Goal: Task Accomplishment & Management: Complete application form

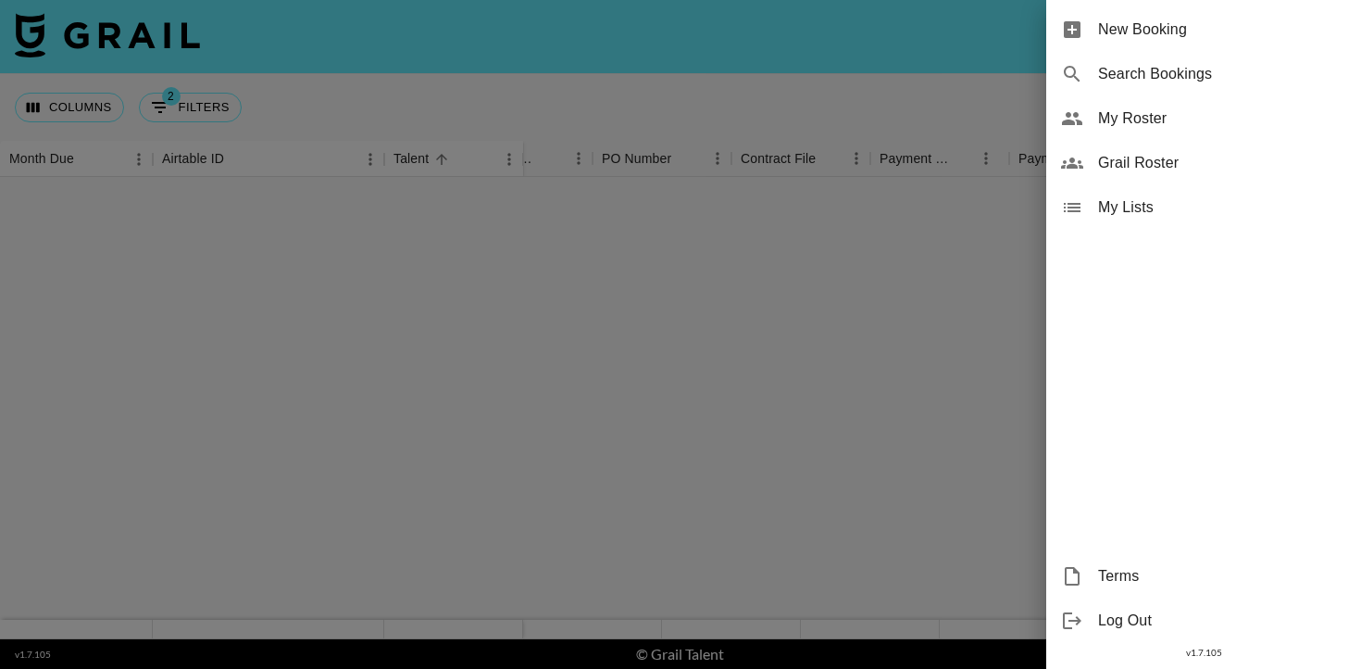
scroll to position [2278, 1250]
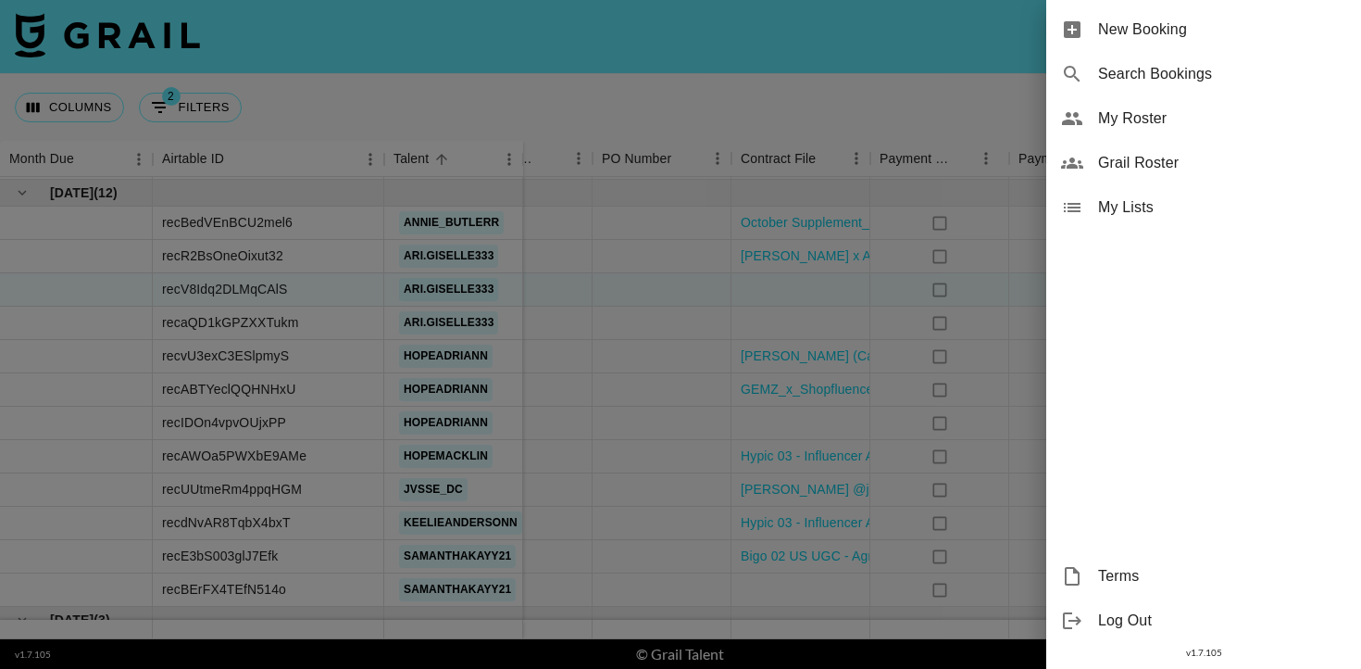
click at [1206, 25] on span "New Booking" at bounding box center [1222, 30] width 248 height 22
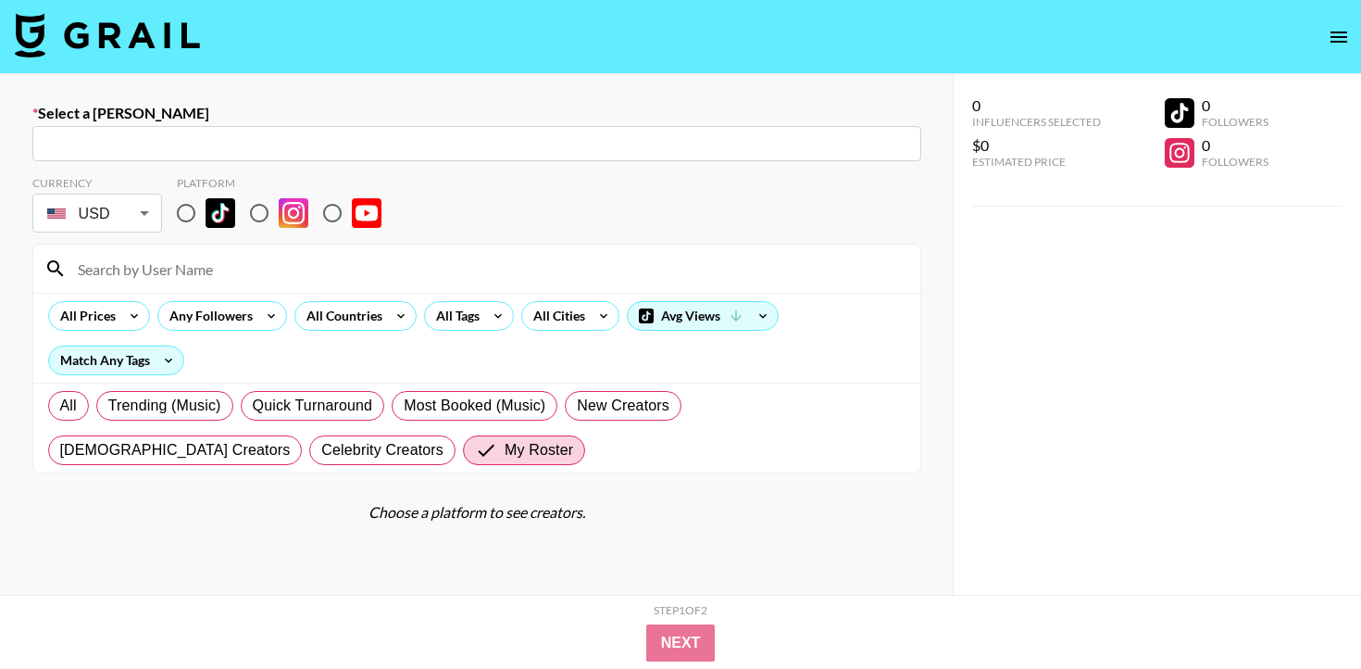
click at [502, 146] on input "text" at bounding box center [477, 143] width 867 height 21
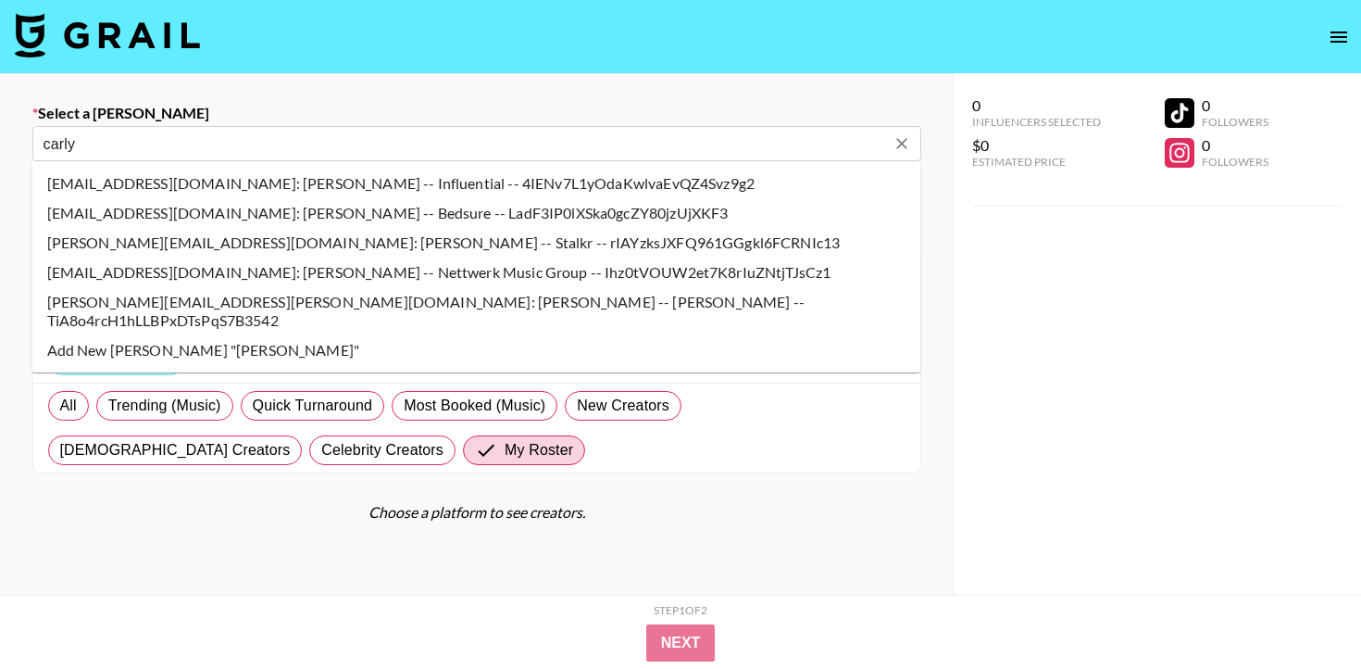
click at [441, 299] on li "[PERSON_NAME][EMAIL_ADDRESS][PERSON_NAME][DOMAIN_NAME]: [PERSON_NAME] -- [PERSO…" at bounding box center [476, 311] width 889 height 48
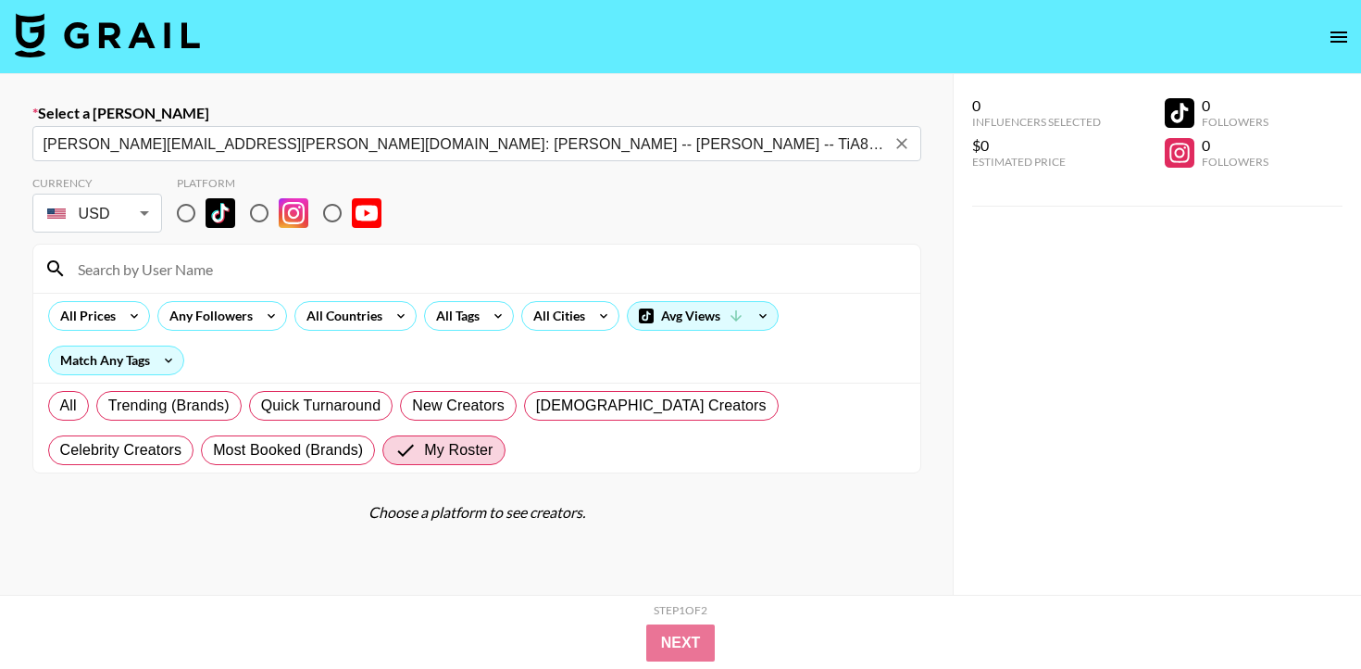
type input "[PERSON_NAME][EMAIL_ADDRESS][PERSON_NAME][DOMAIN_NAME]: [PERSON_NAME] -- [PERSO…"
click at [205, 210] on input "radio" at bounding box center [186, 213] width 39 height 39
radio input "true"
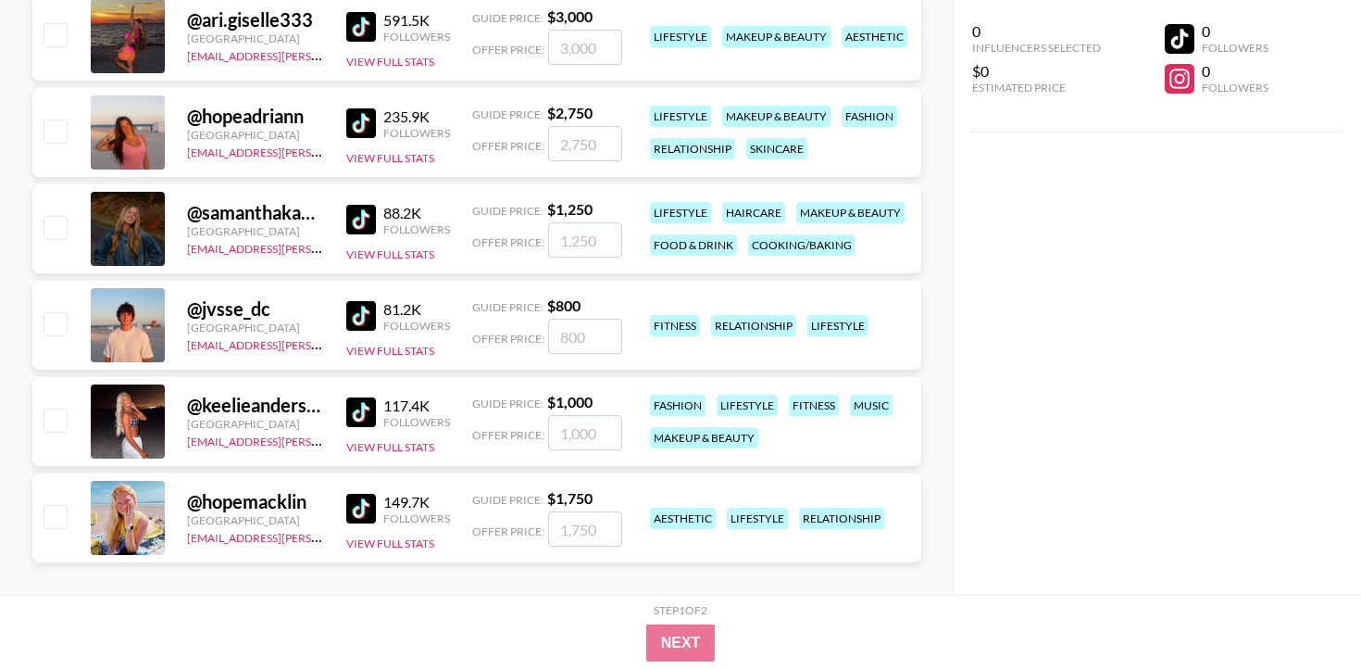
scroll to position [612, 0]
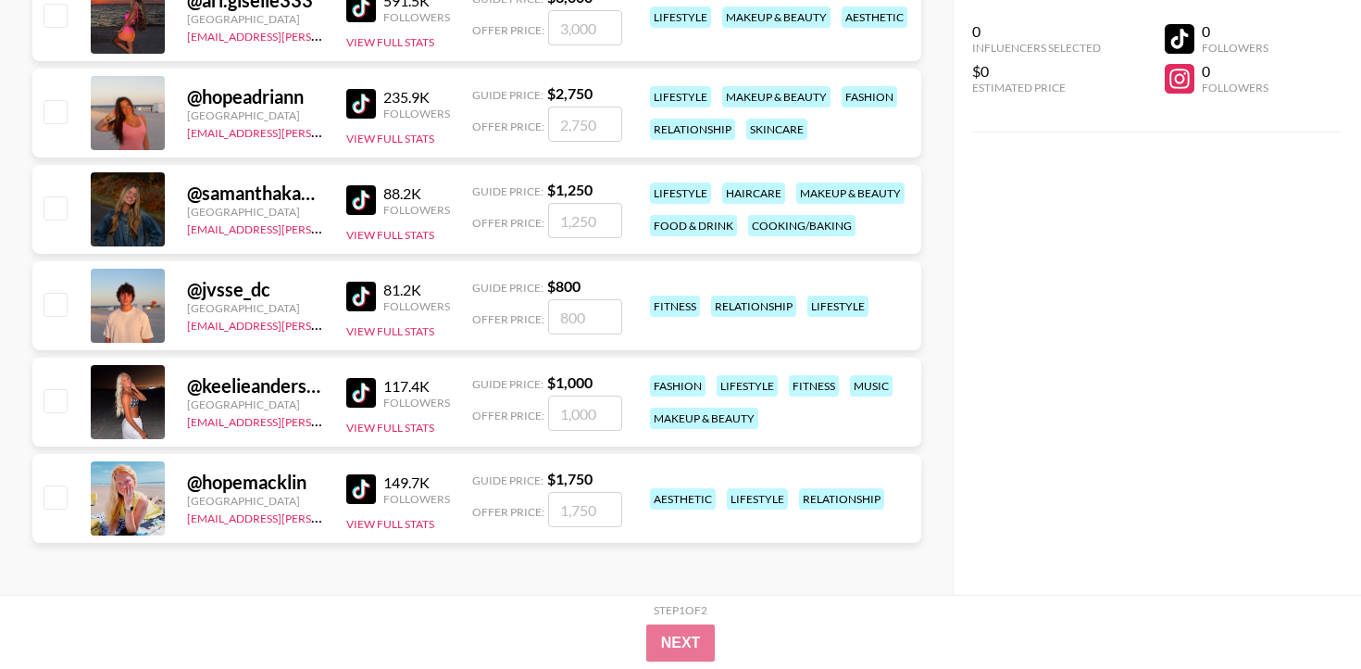
click at [575, 508] on input "number" at bounding box center [585, 509] width 74 height 35
checkbox input "true"
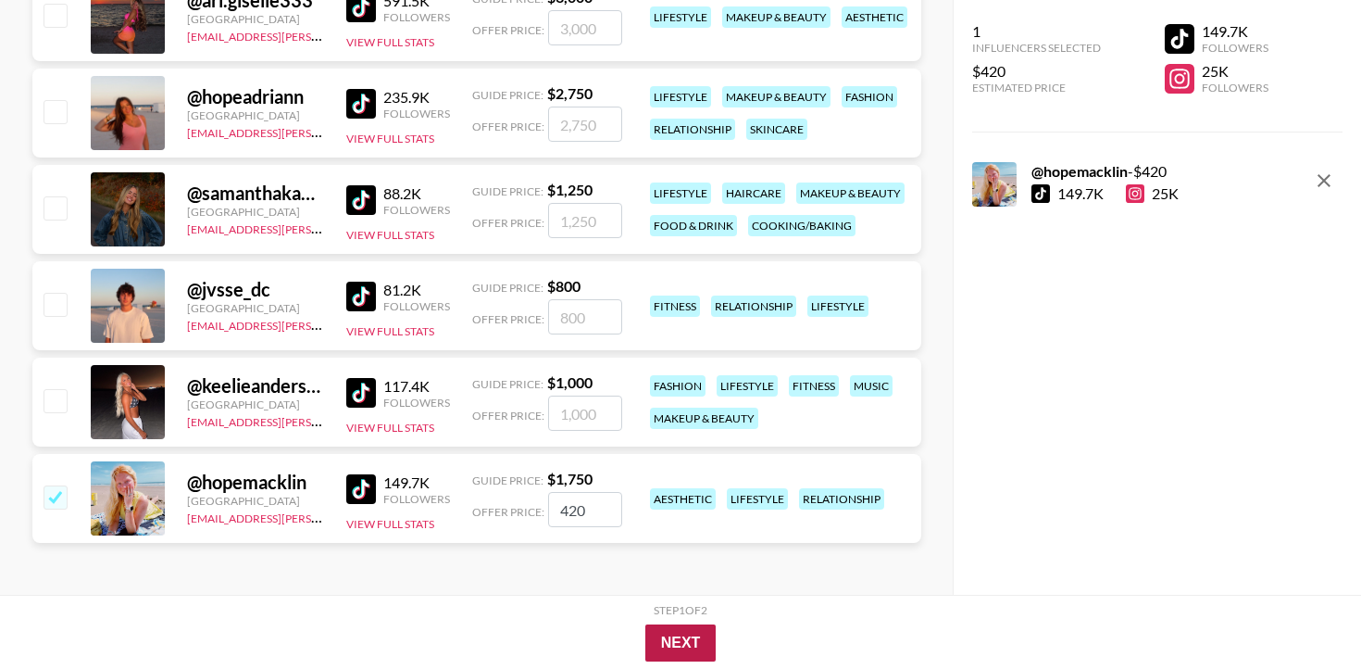
type input "420"
click at [702, 635] on button "Next" at bounding box center [681, 642] width 71 height 37
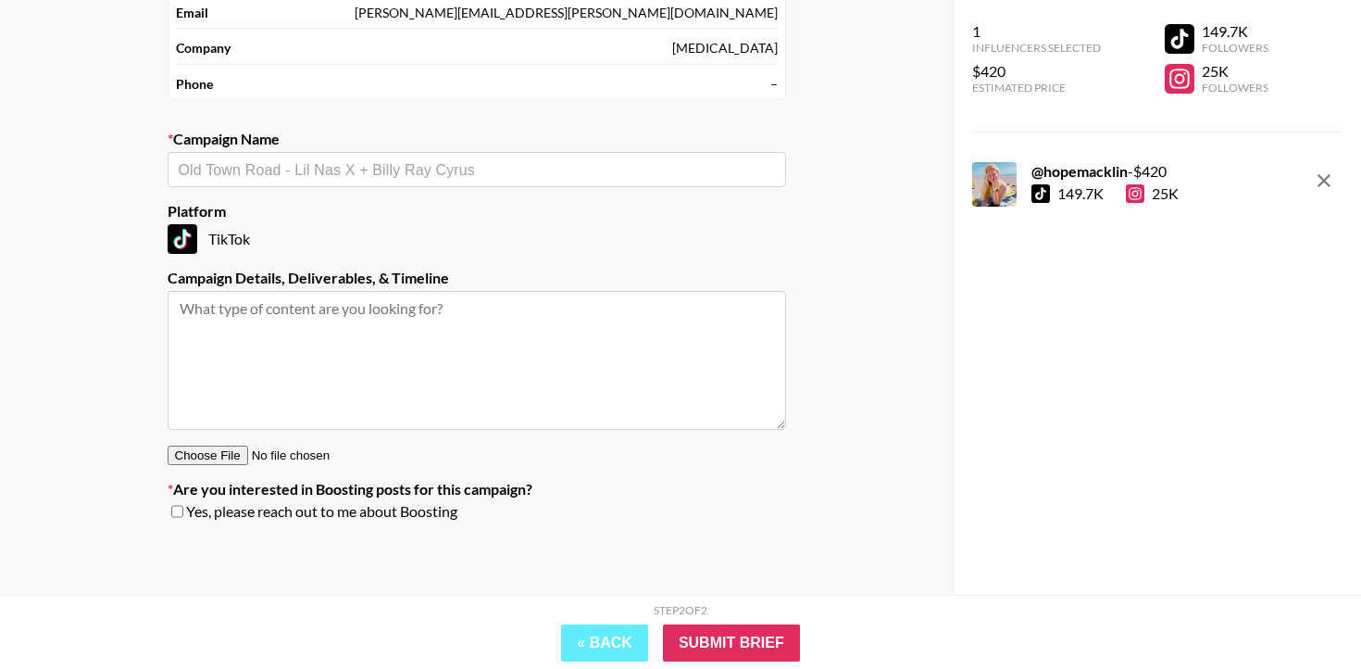
click at [598, 169] on input "text" at bounding box center [477, 169] width 596 height 21
click at [536, 213] on li "Ninja Kitchen" at bounding box center [477, 209] width 619 height 30
type input "Ninja Kitchen"
type textarea "TikTok -- Deliverable:​ 1x TikTok Product:​ Ninja Kitchen's brand new Blender (…"
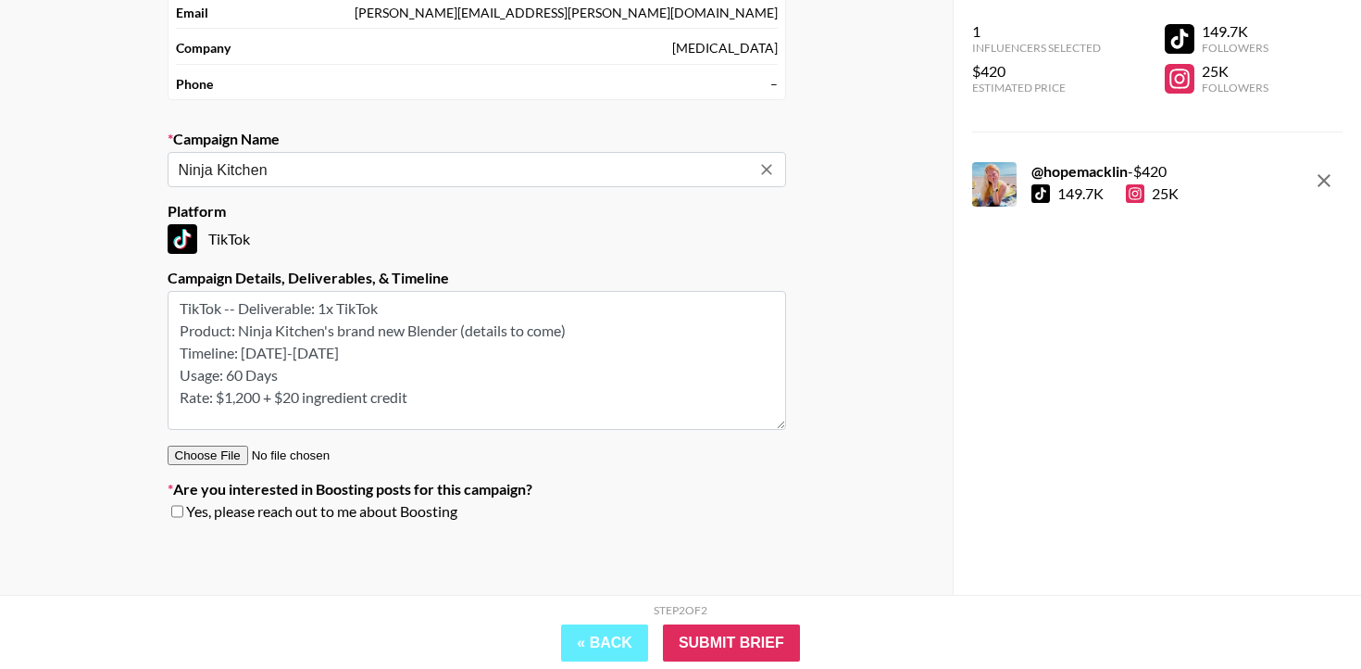
click at [770, 169] on icon "Clear" at bounding box center [767, 169] width 19 height 19
click at [553, 170] on input "text" at bounding box center [477, 169] width 596 height 21
click at [609, 205] on li "Add New Campaign: "Ninja Kitchen - hopemacklin"" at bounding box center [477, 209] width 619 height 30
type input "Ninja Kitchen - hopemacklin"
drag, startPoint x: 469, startPoint y: 398, endPoint x: 165, endPoint y: 283, distance: 324.8
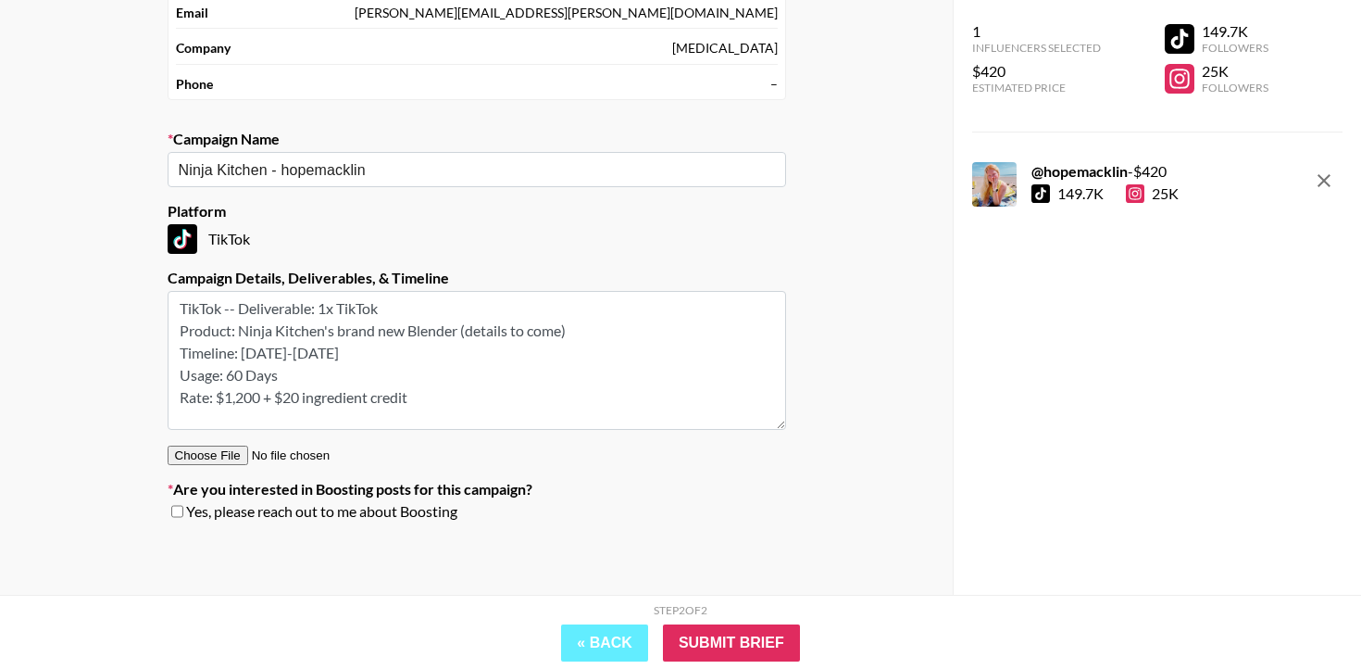
click at [165, 283] on section "Your Details Name [PERSON_NAME] Email [PERSON_NAME][EMAIL_ADDRESS][PERSON_NAME]…" at bounding box center [477, 235] width 648 height 632
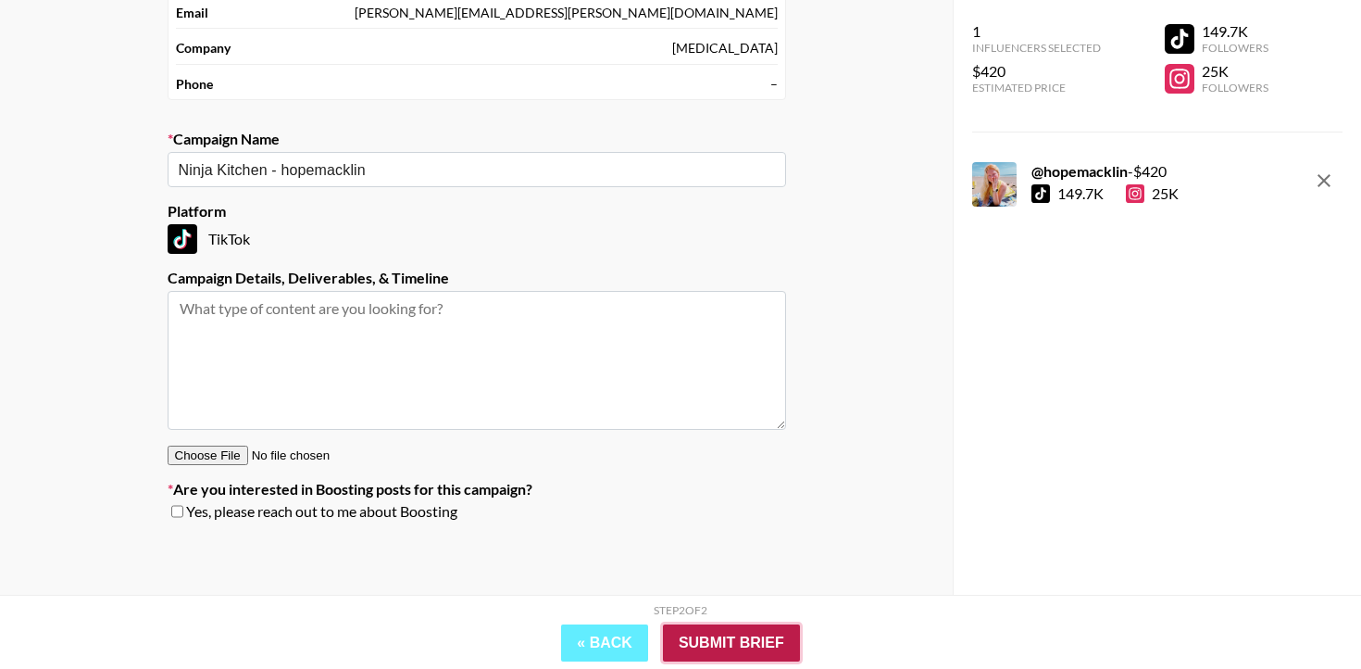
click at [733, 649] on input "Submit Brief" at bounding box center [731, 642] width 137 height 37
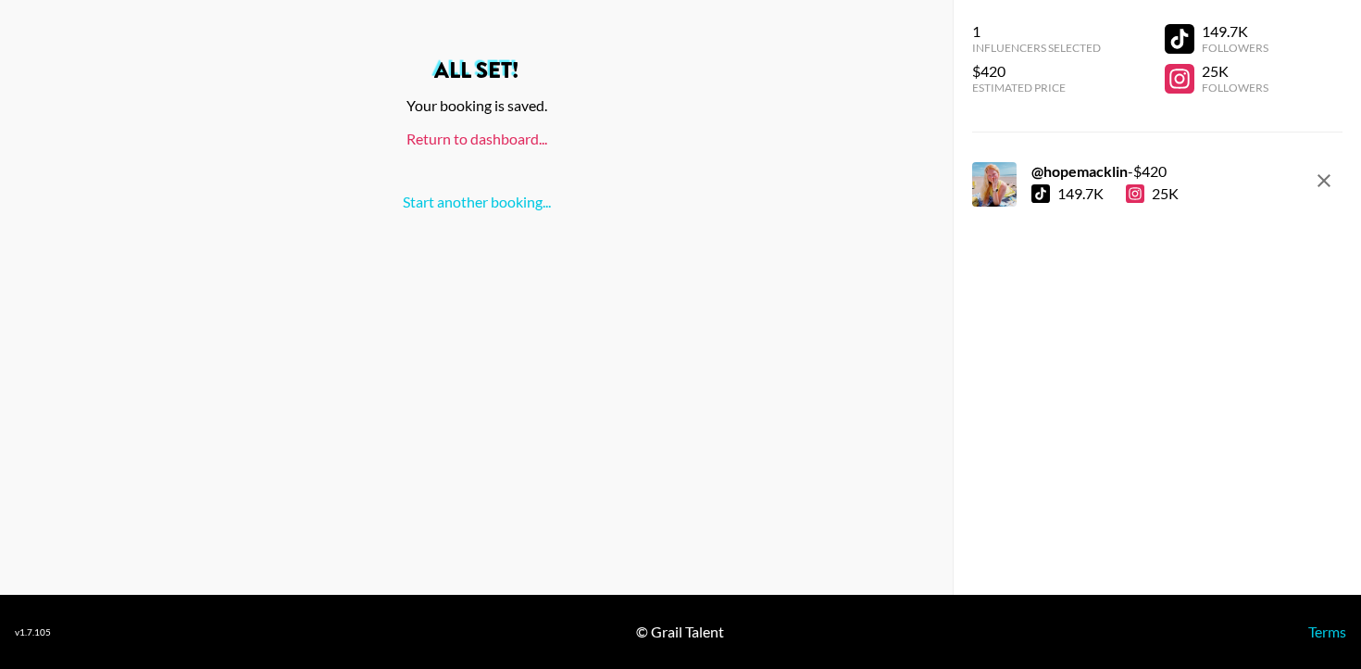
click at [522, 135] on link "Return to dashboard..." at bounding box center [477, 139] width 141 height 18
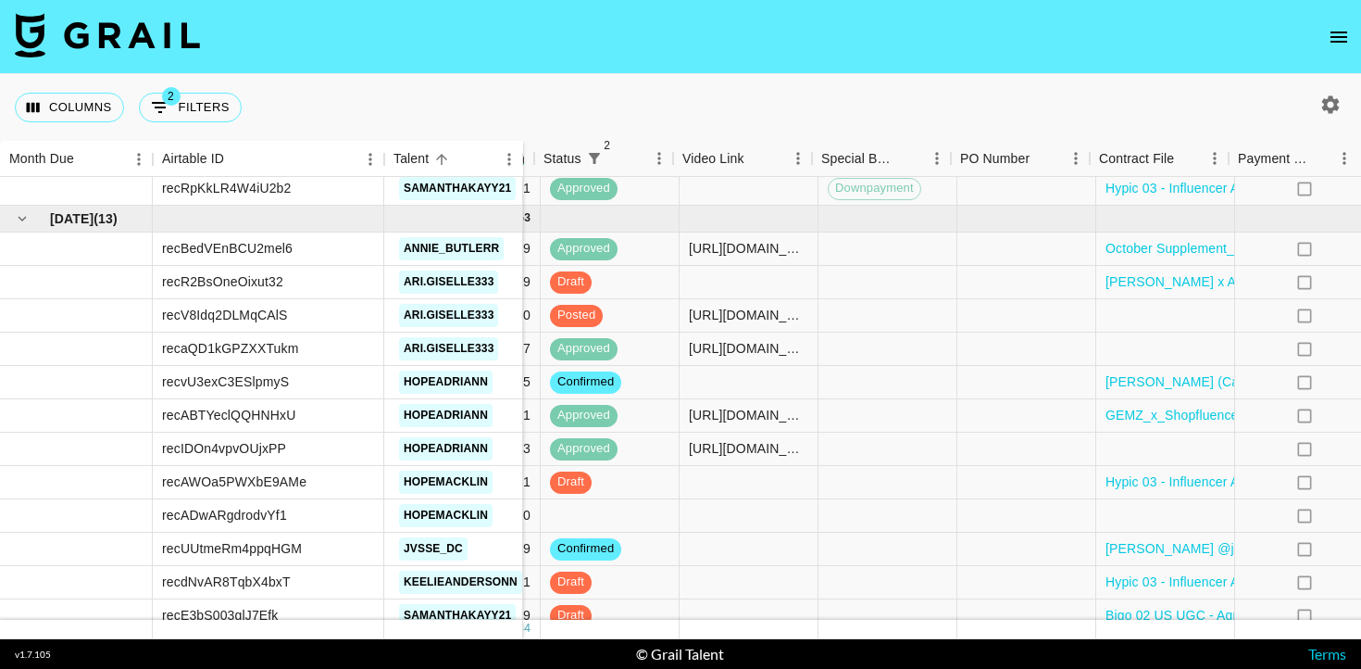
scroll to position [2252, 892]
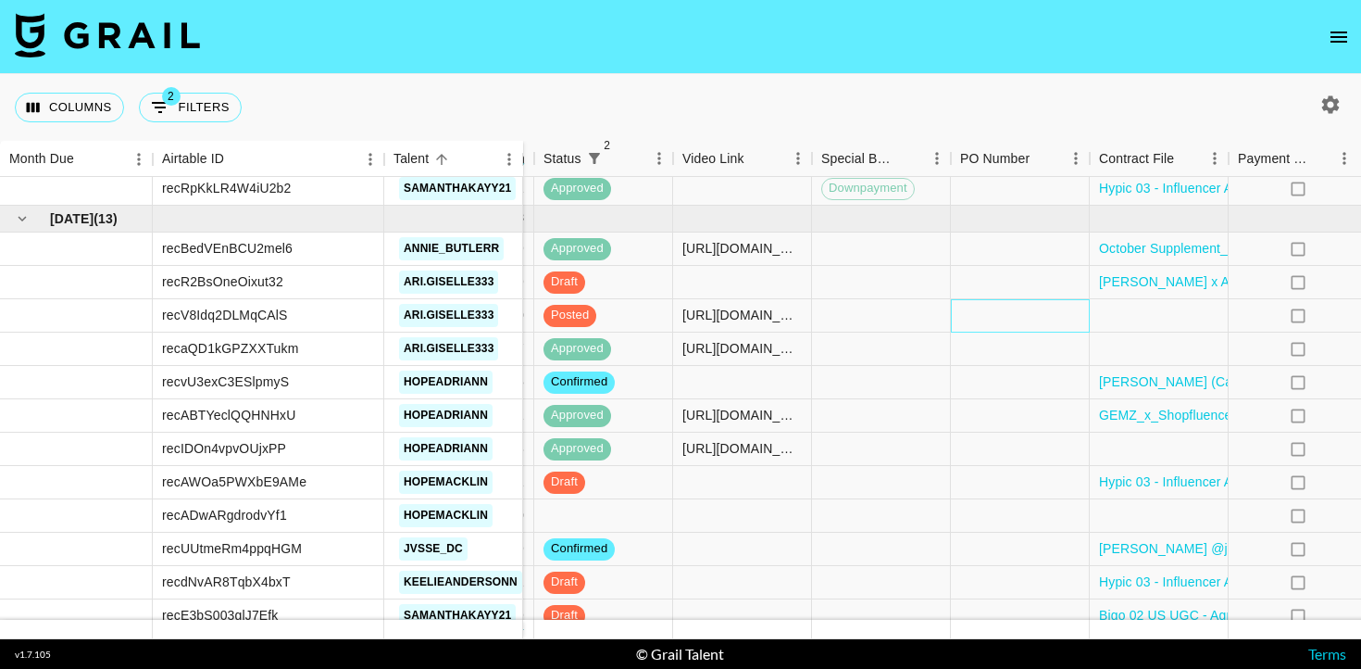
click at [991, 320] on div at bounding box center [1020, 315] width 139 height 33
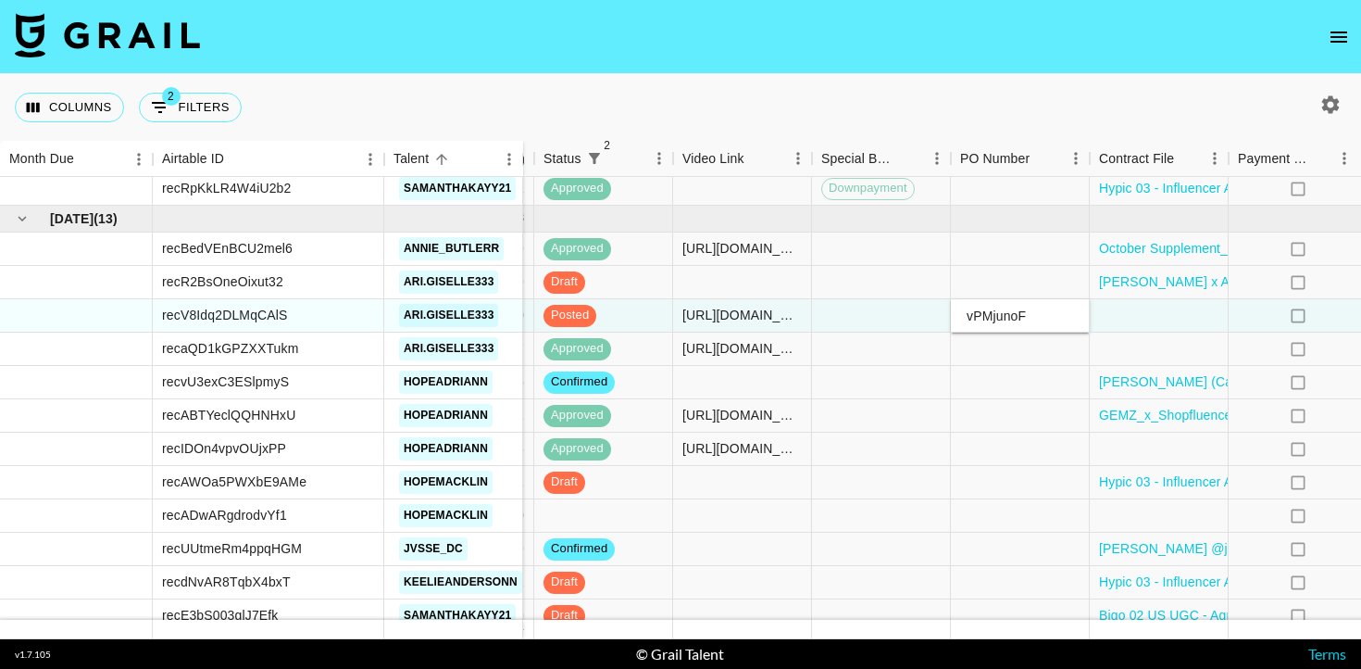
click at [989, 319] on input "vPMjunoF" at bounding box center [1020, 315] width 136 height 15
click at [975, 316] on input "vPMjunoF" at bounding box center [1020, 315] width 136 height 15
type input "PMjunoF"
click at [1162, 323] on div at bounding box center [1159, 315] width 139 height 33
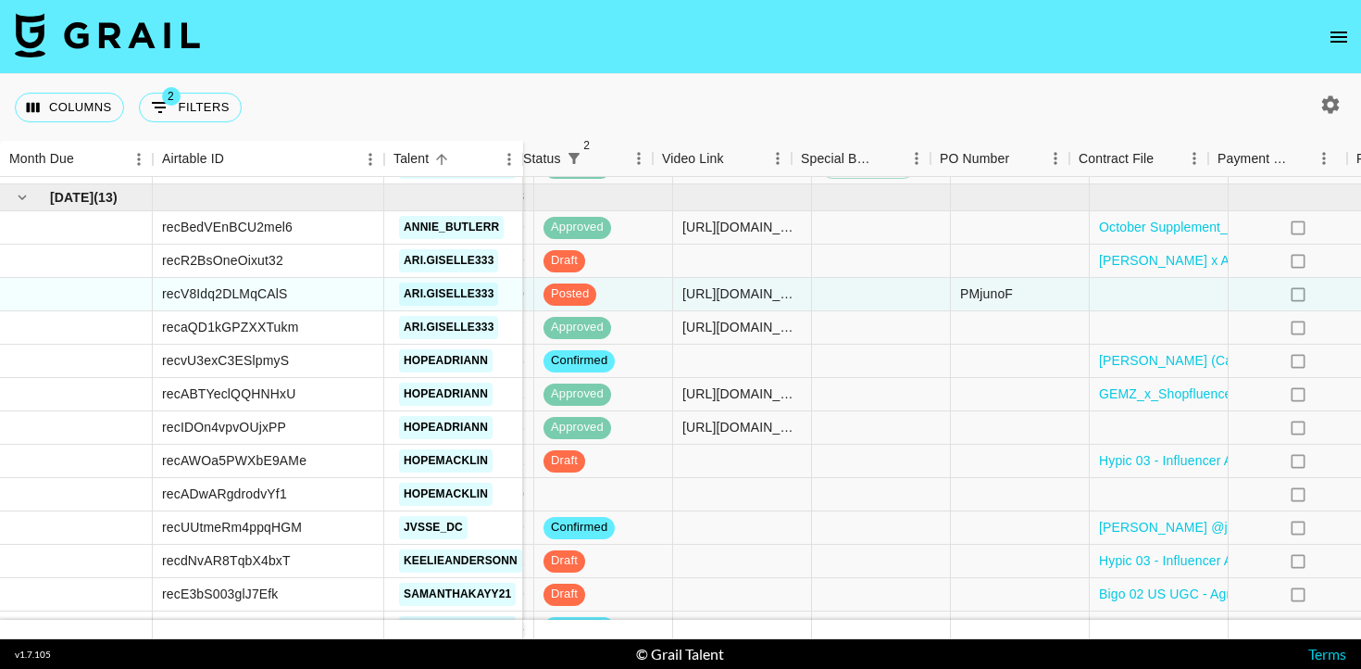
scroll to position [2274, 1250]
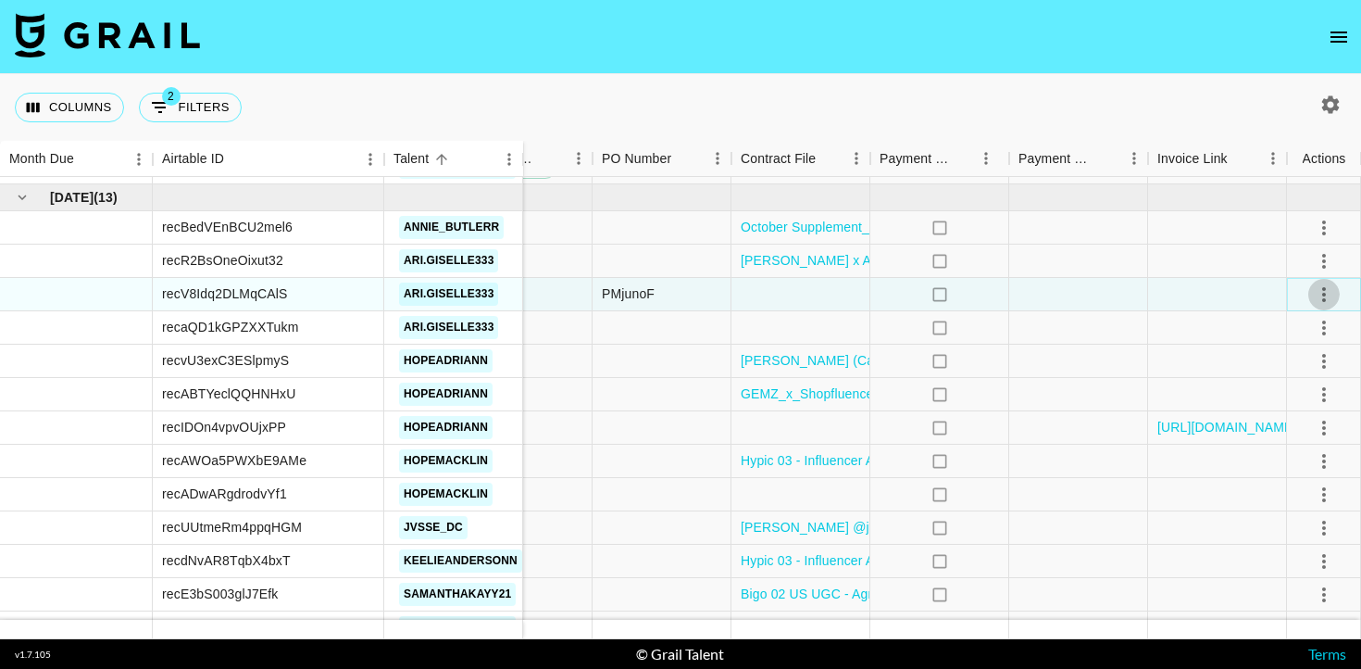
click at [1329, 295] on icon "select merge strategy" at bounding box center [1324, 294] width 22 height 22
click at [1294, 471] on div "Approve" at bounding box center [1284, 468] width 56 height 22
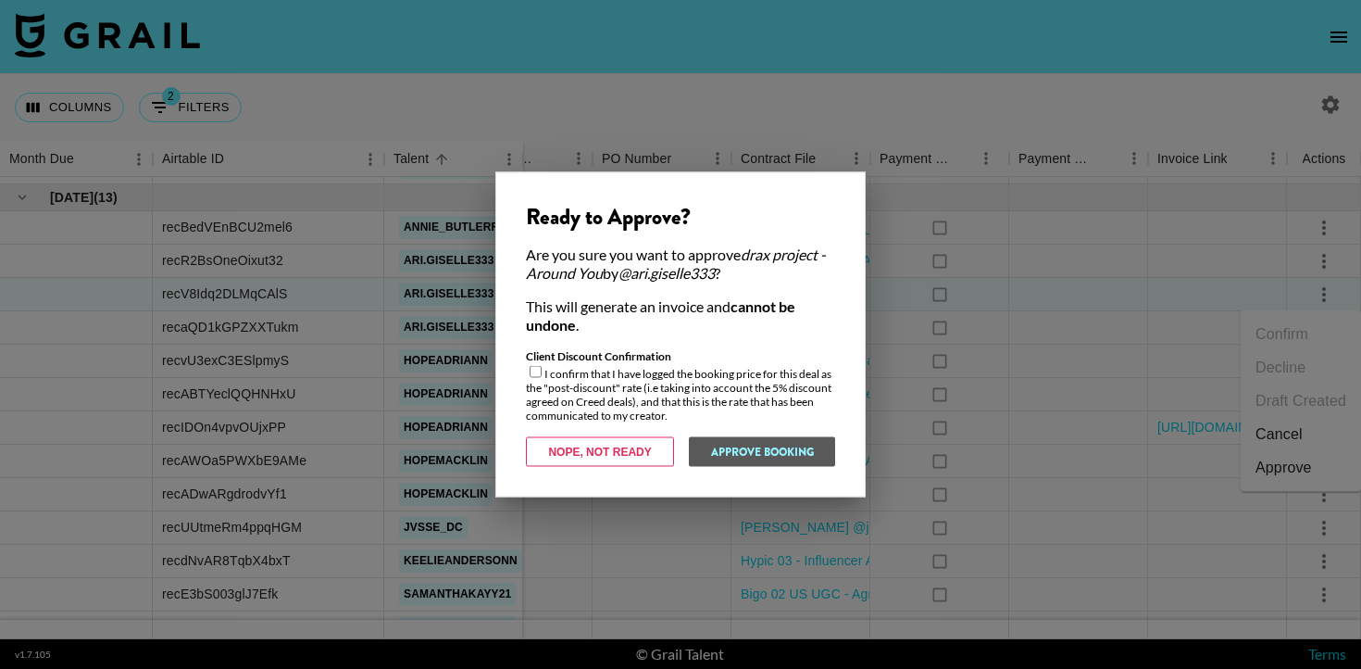
click at [533, 370] on input "checkbox" at bounding box center [536, 372] width 12 height 12
checkbox input "true"
click at [767, 452] on button "Approve Booking" at bounding box center [761, 452] width 147 height 30
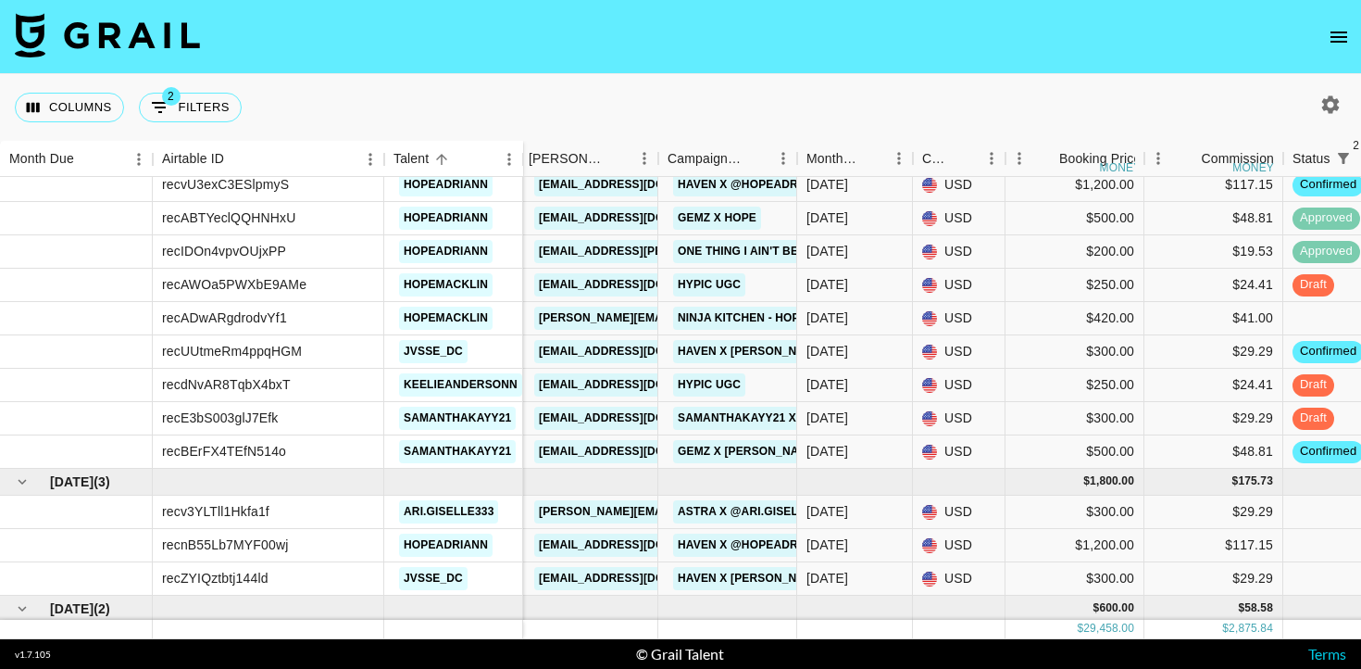
scroll to position [2533, 143]
